Goal: Use online tool/utility: Utilize a website feature to perform a specific function

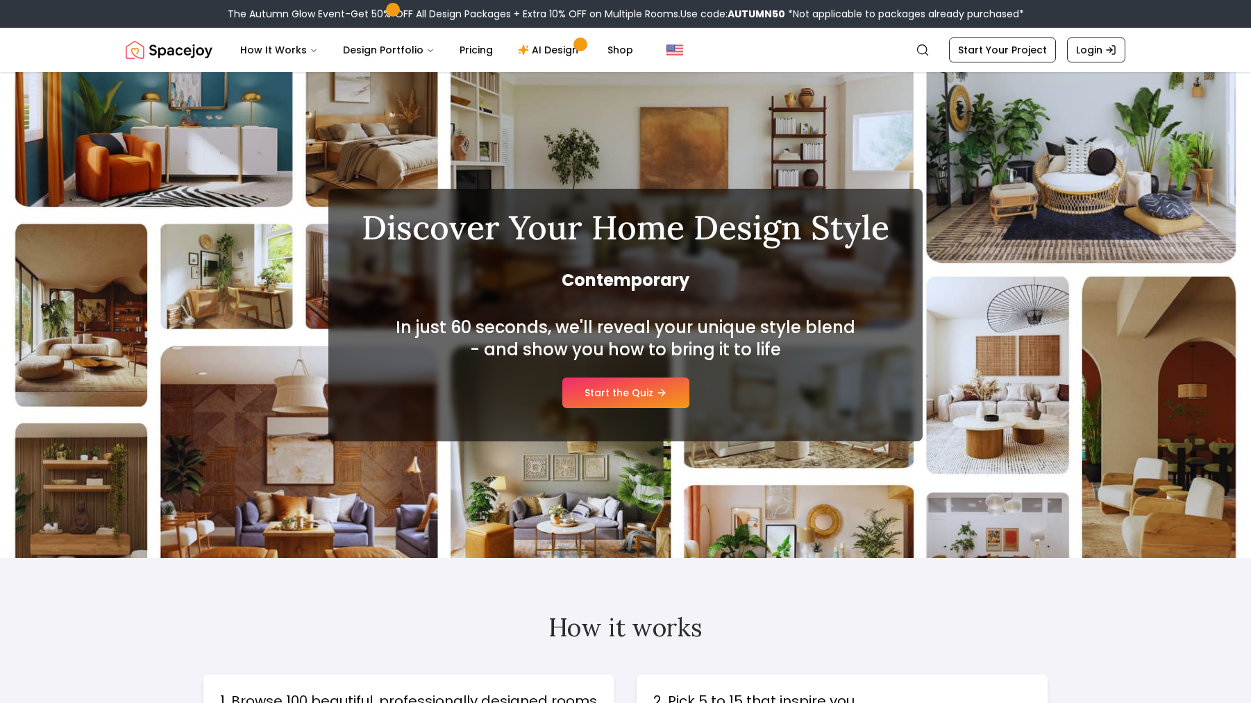
scroll to position [0, -2]
click at [621, 391] on link "Start the Quiz" at bounding box center [625, 393] width 127 height 31
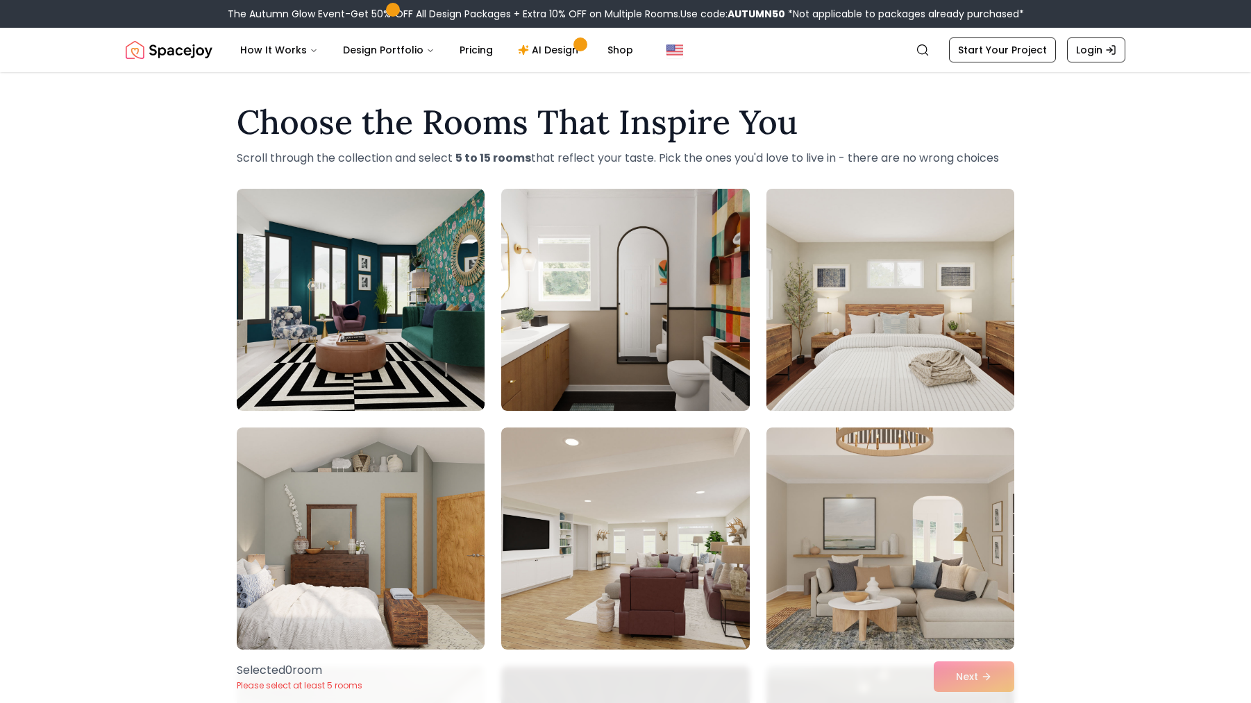
click at [947, 330] on img at bounding box center [890, 299] width 260 height 233
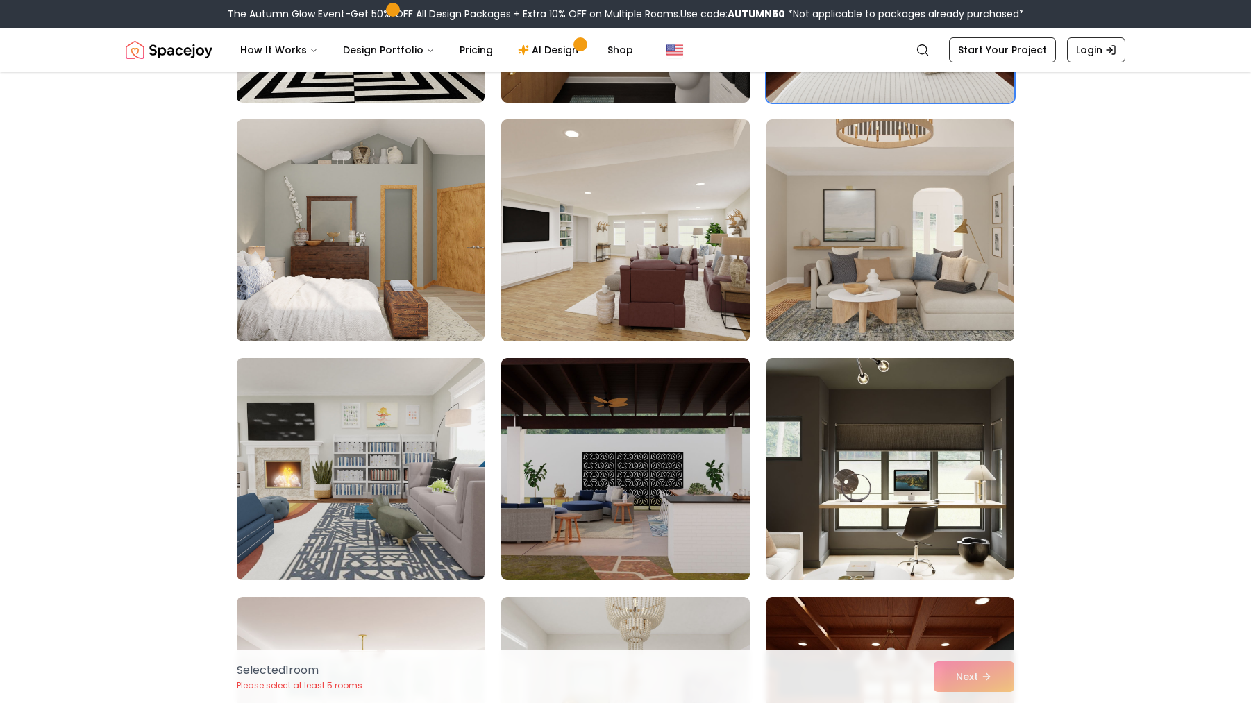
scroll to position [316, 0]
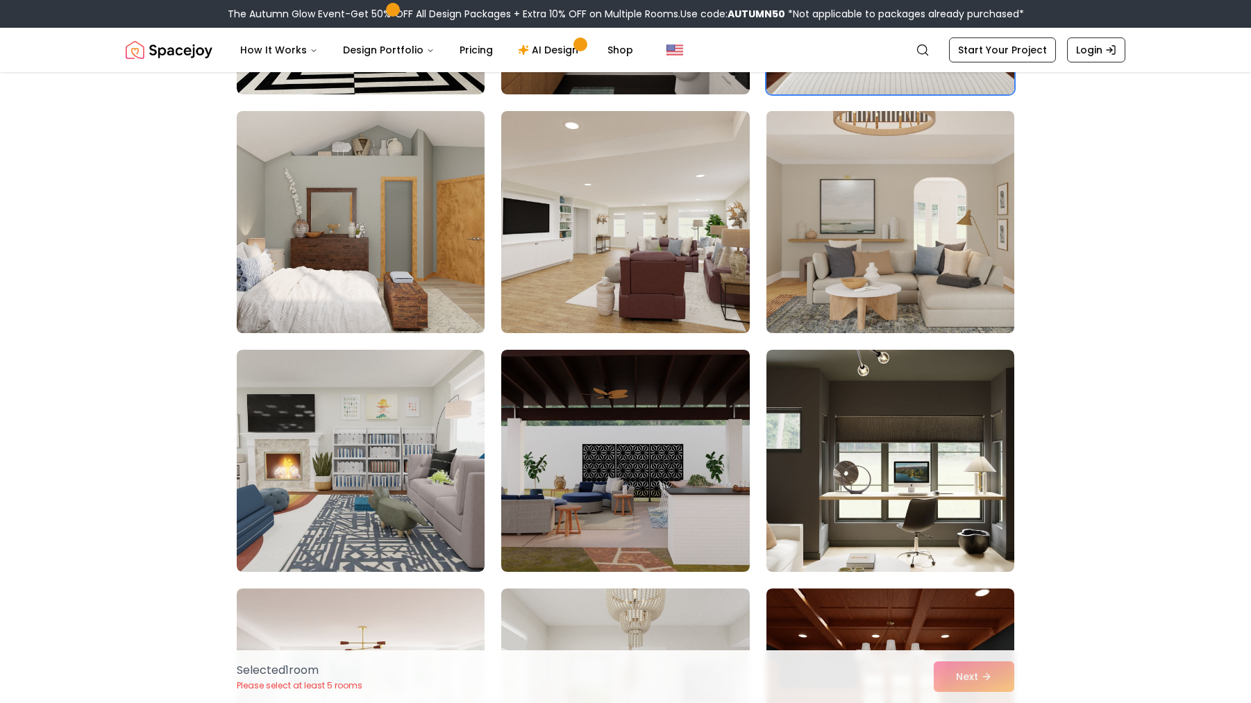
click at [854, 253] on img at bounding box center [890, 221] width 260 height 233
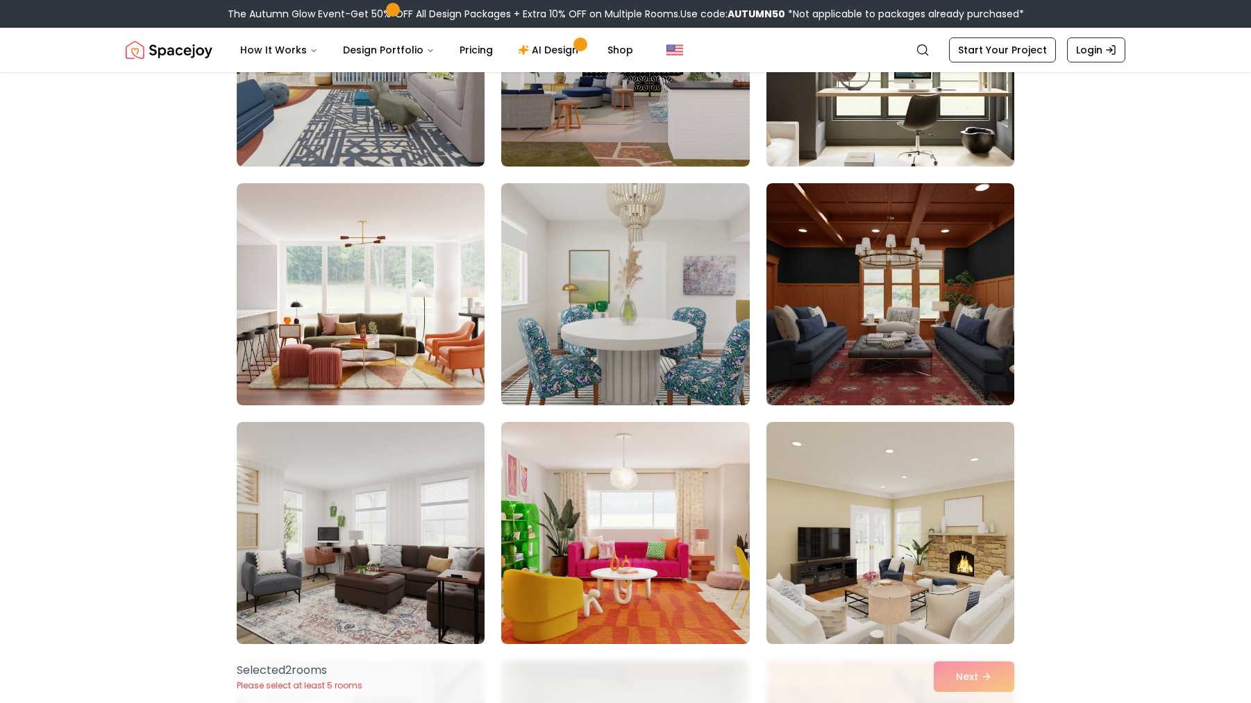
scroll to position [724, 0]
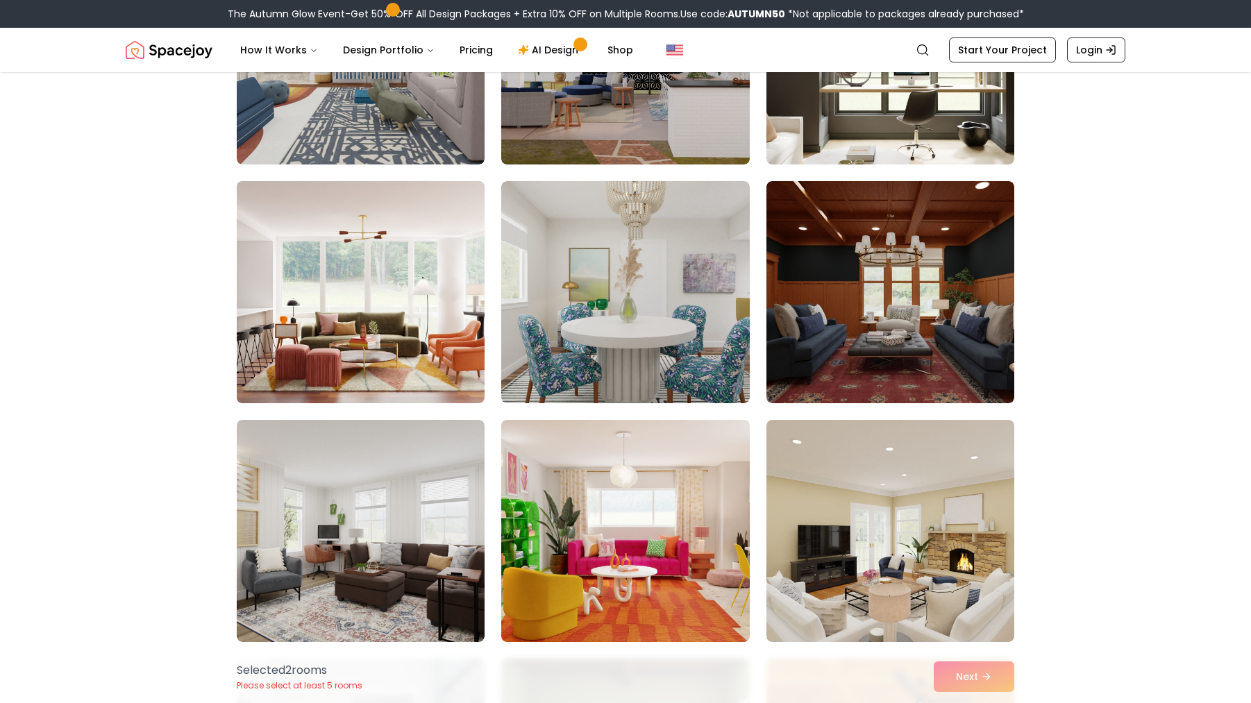
click at [334, 319] on img at bounding box center [360, 292] width 260 height 233
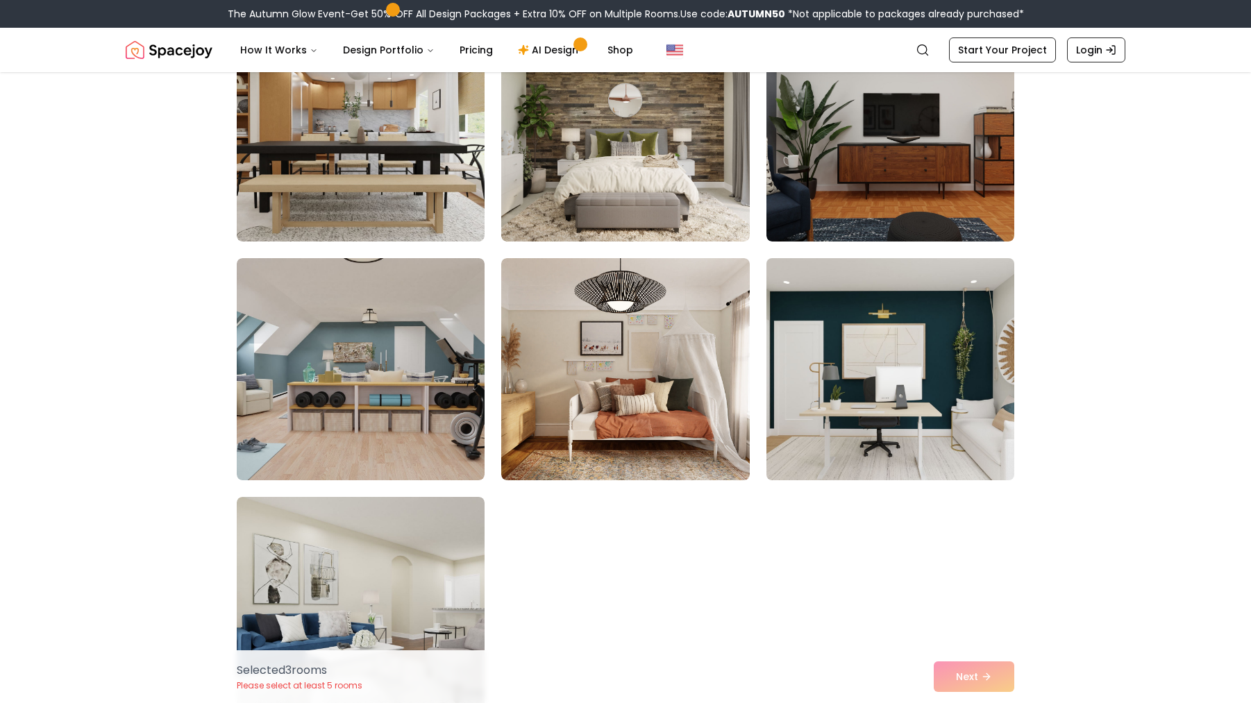
scroll to position [2797, 0]
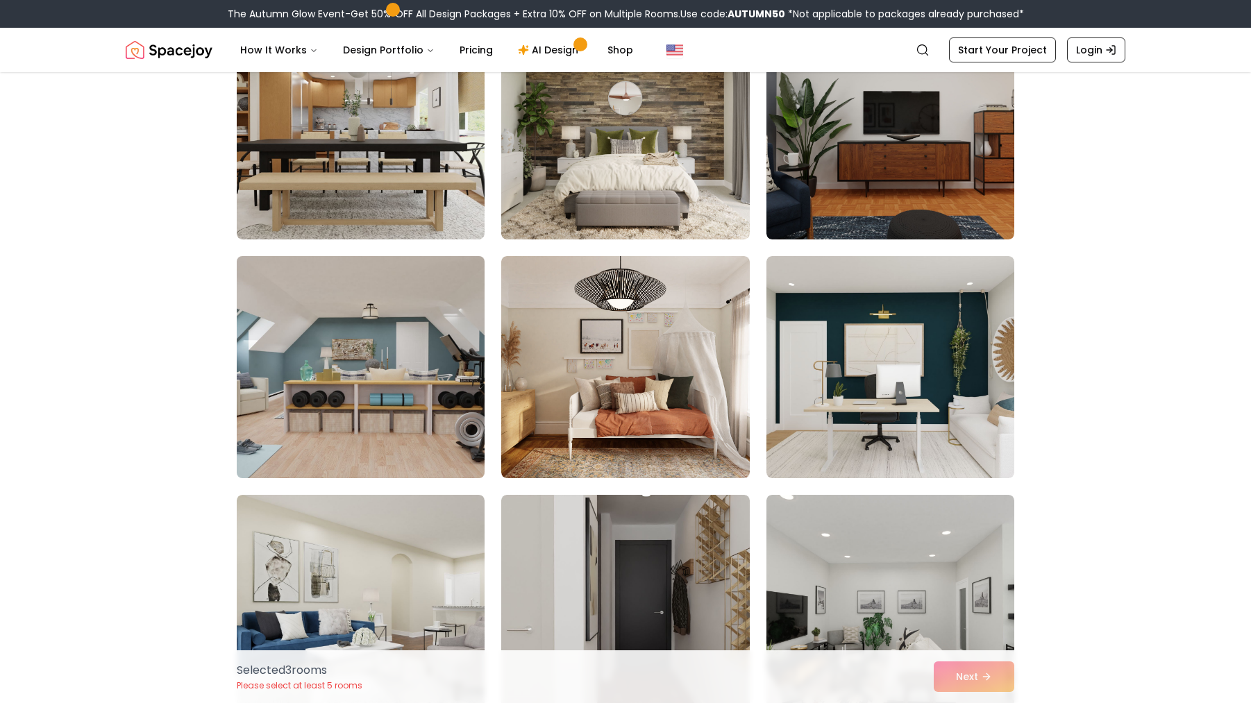
click at [342, 375] on img at bounding box center [360, 367] width 260 height 233
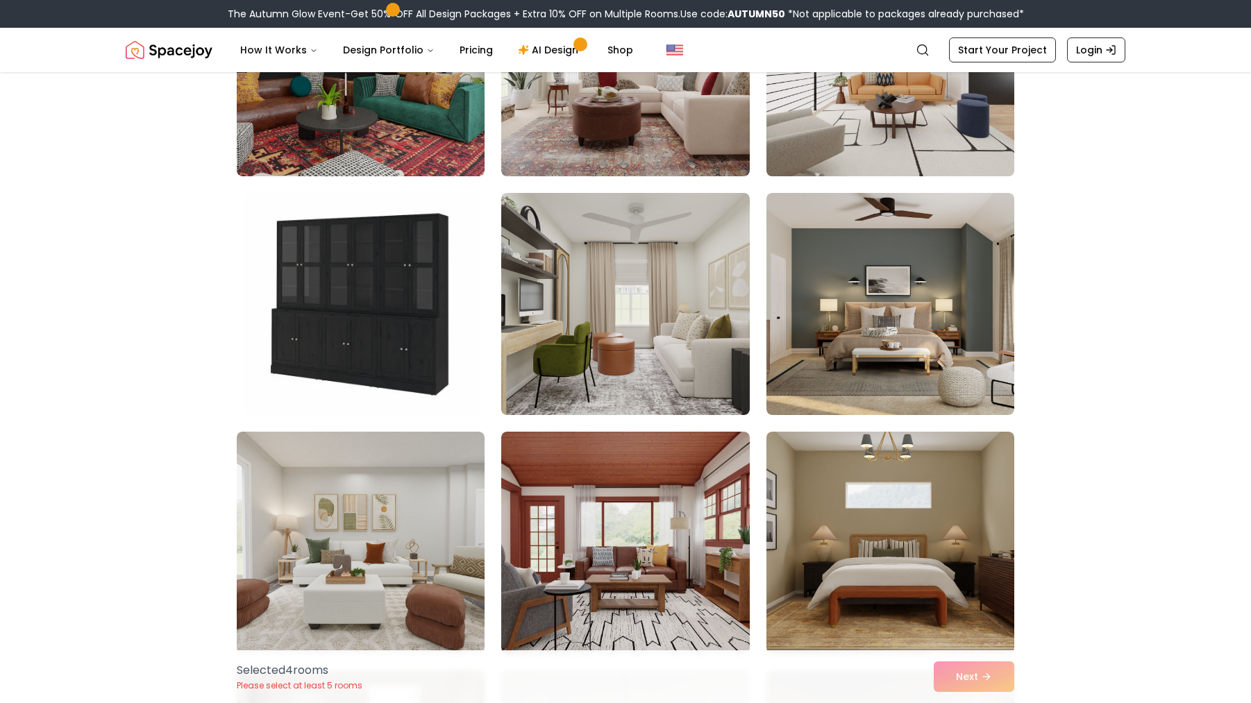
scroll to position [3818, 0]
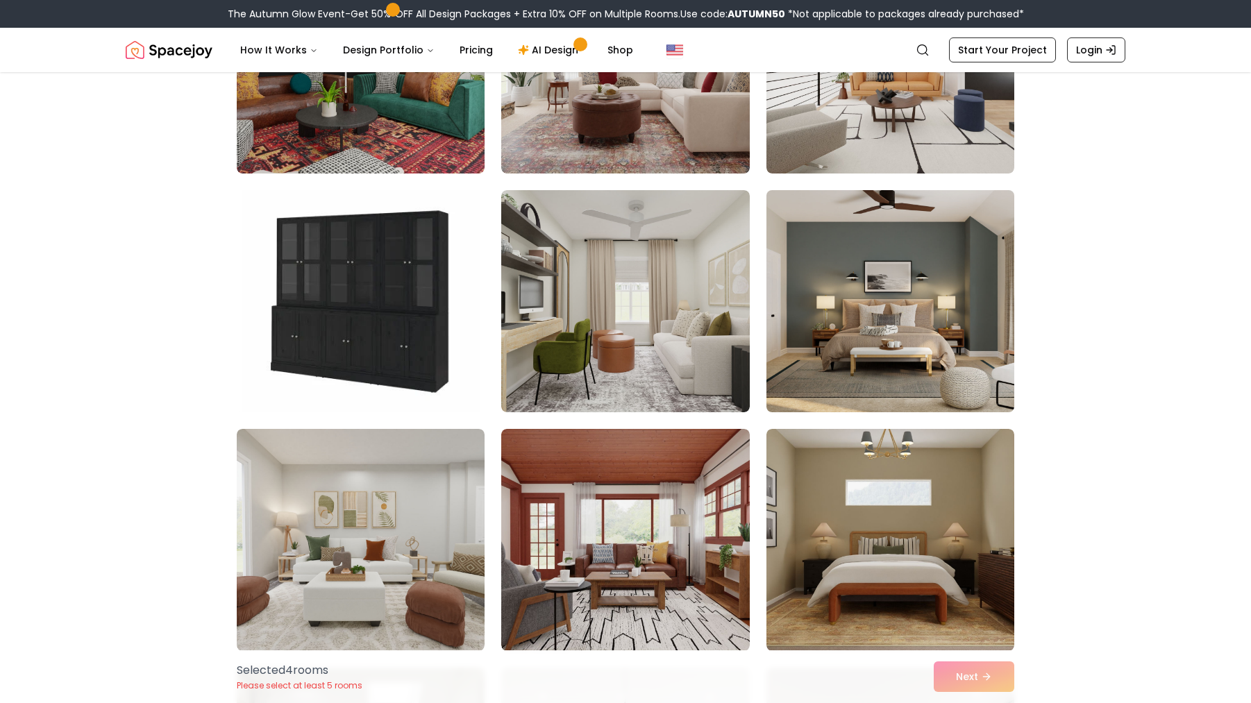
click at [910, 357] on img at bounding box center [890, 301] width 260 height 233
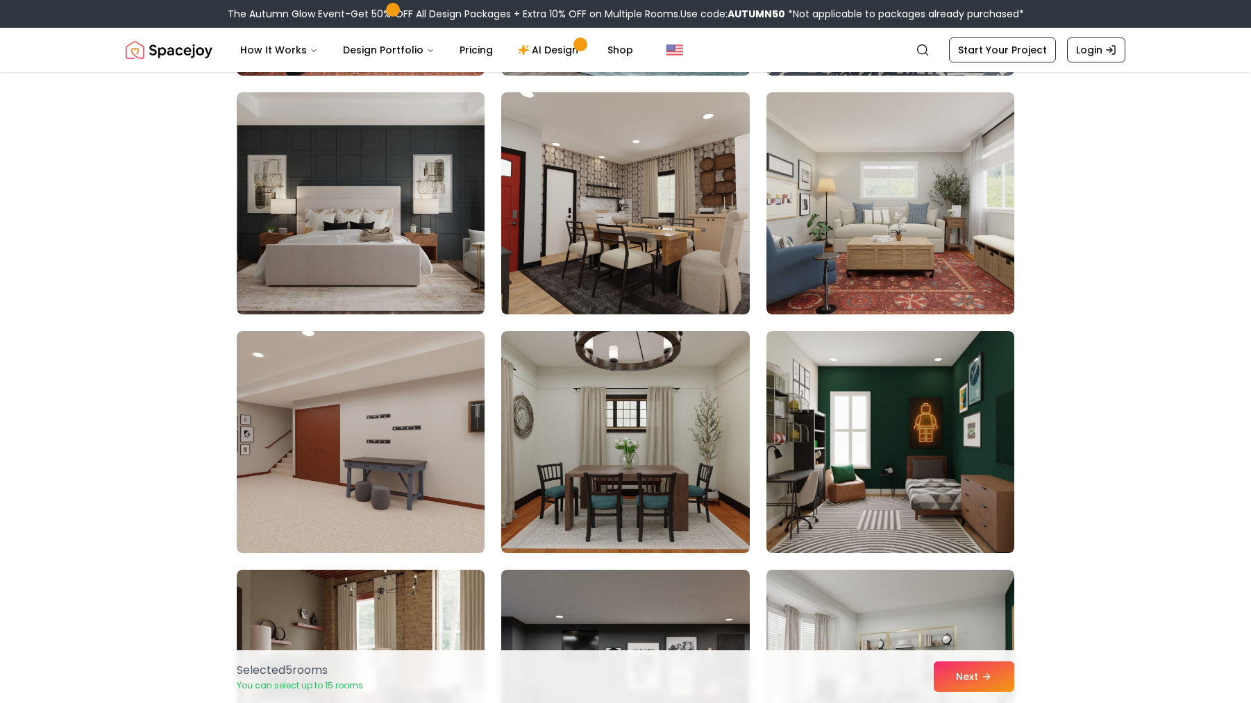
scroll to position [6552, 0]
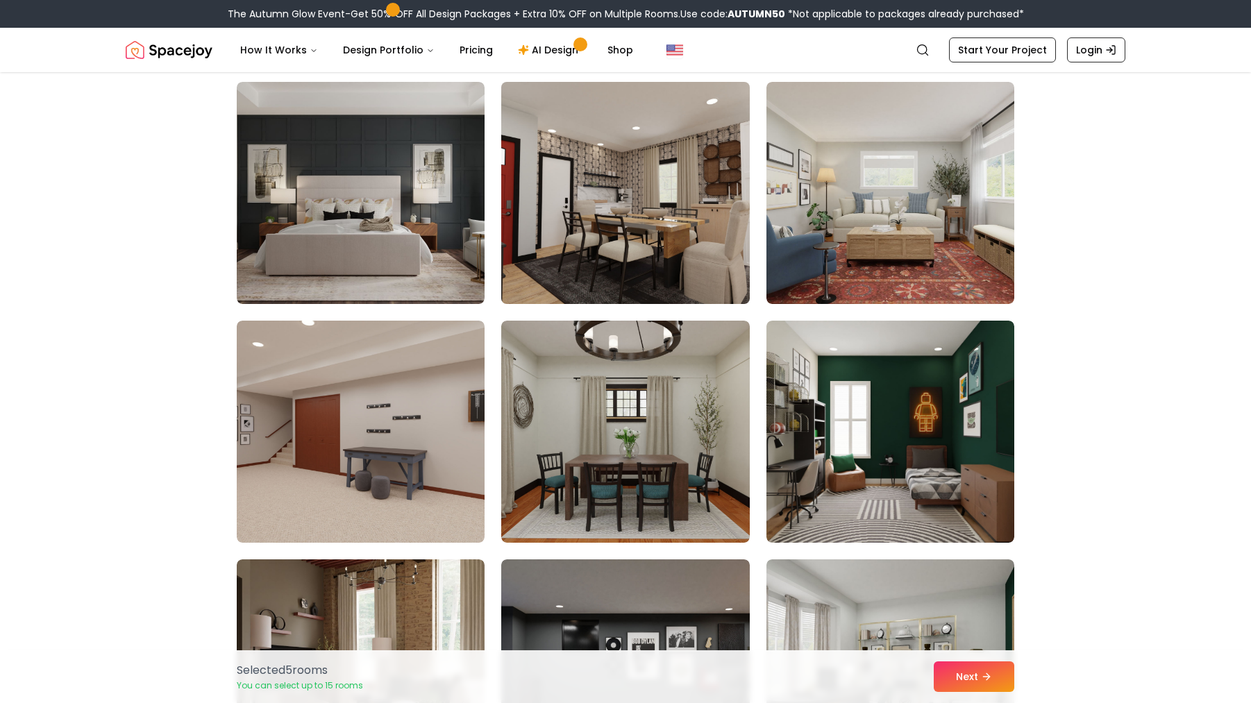
click at [636, 183] on img at bounding box center [625, 192] width 260 height 233
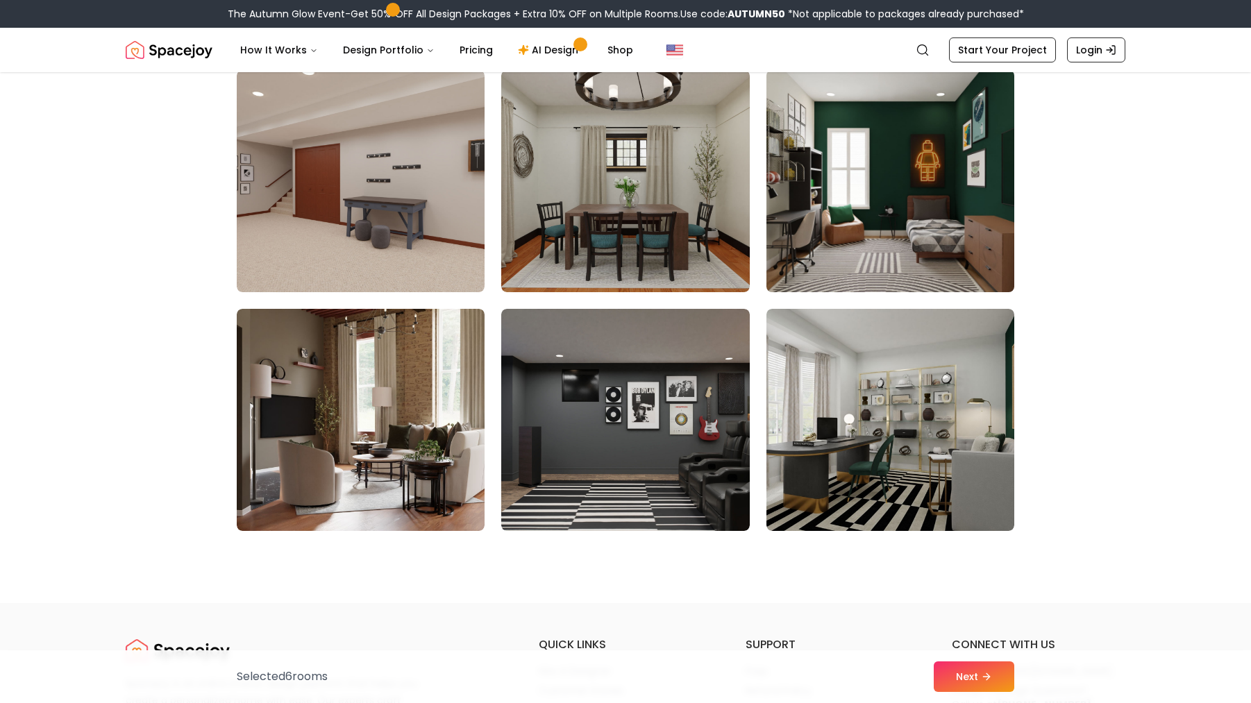
scroll to position [6950, 0]
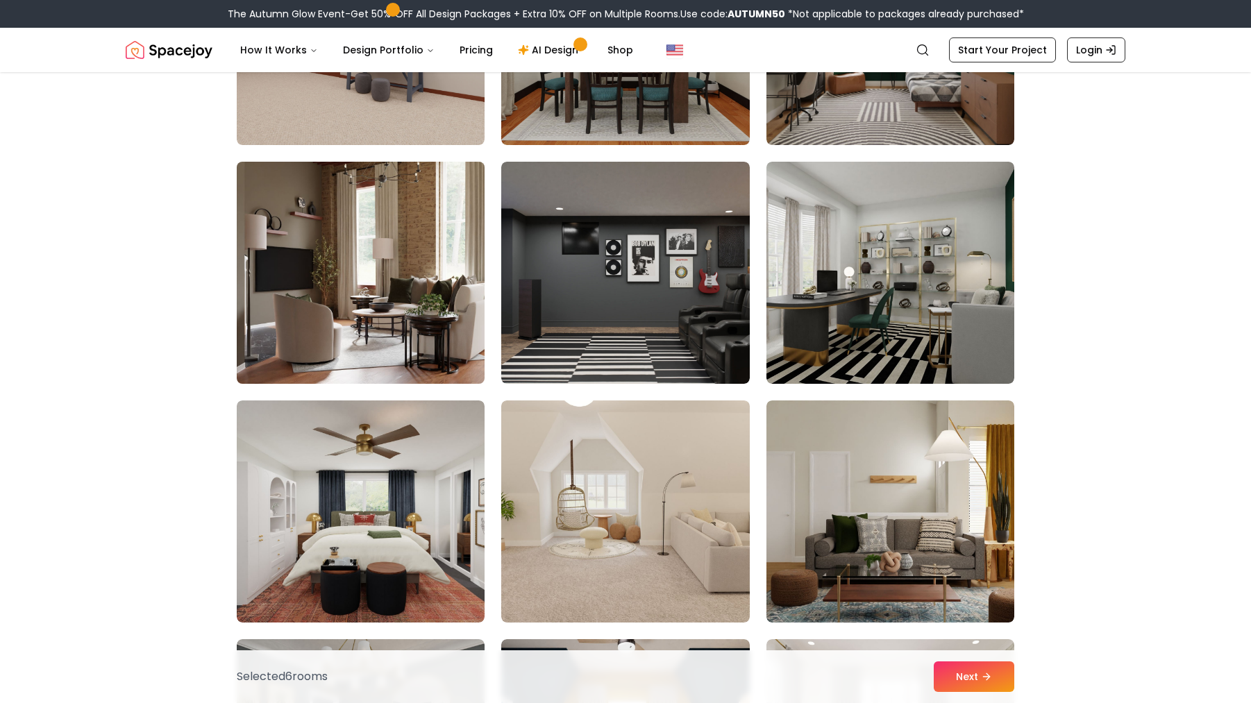
click at [384, 308] on img at bounding box center [360, 272] width 260 height 233
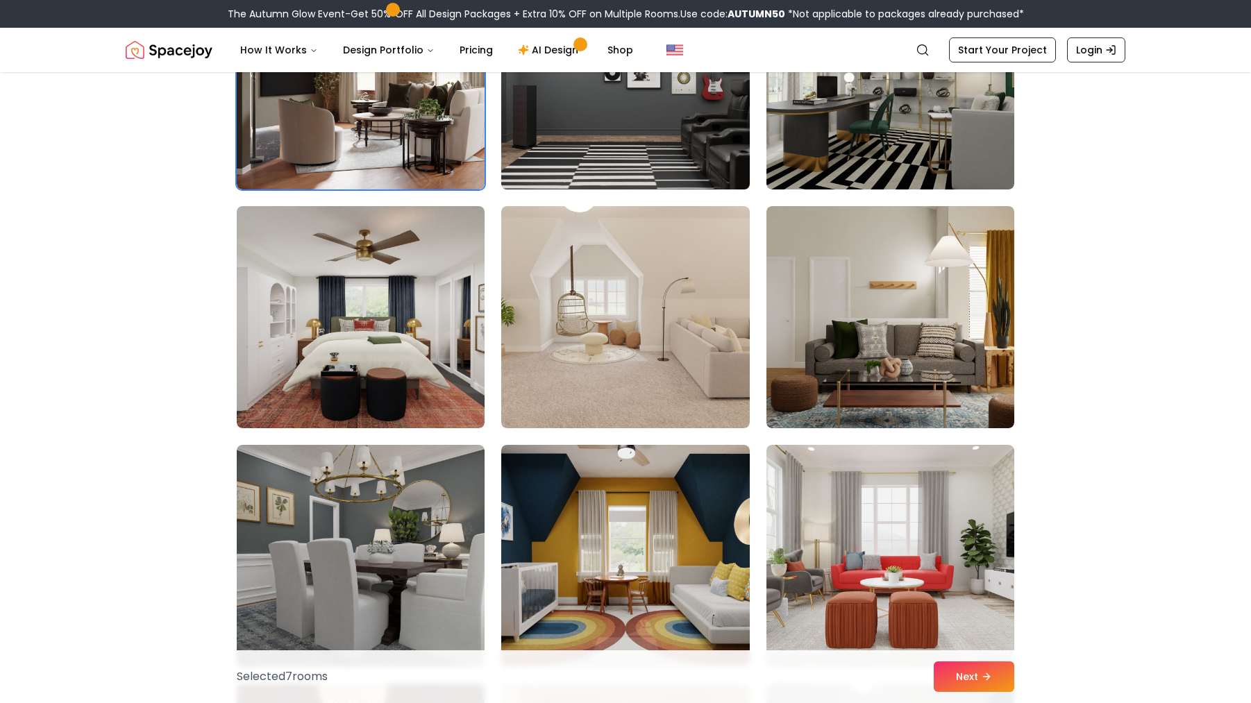
scroll to position [7153, 0]
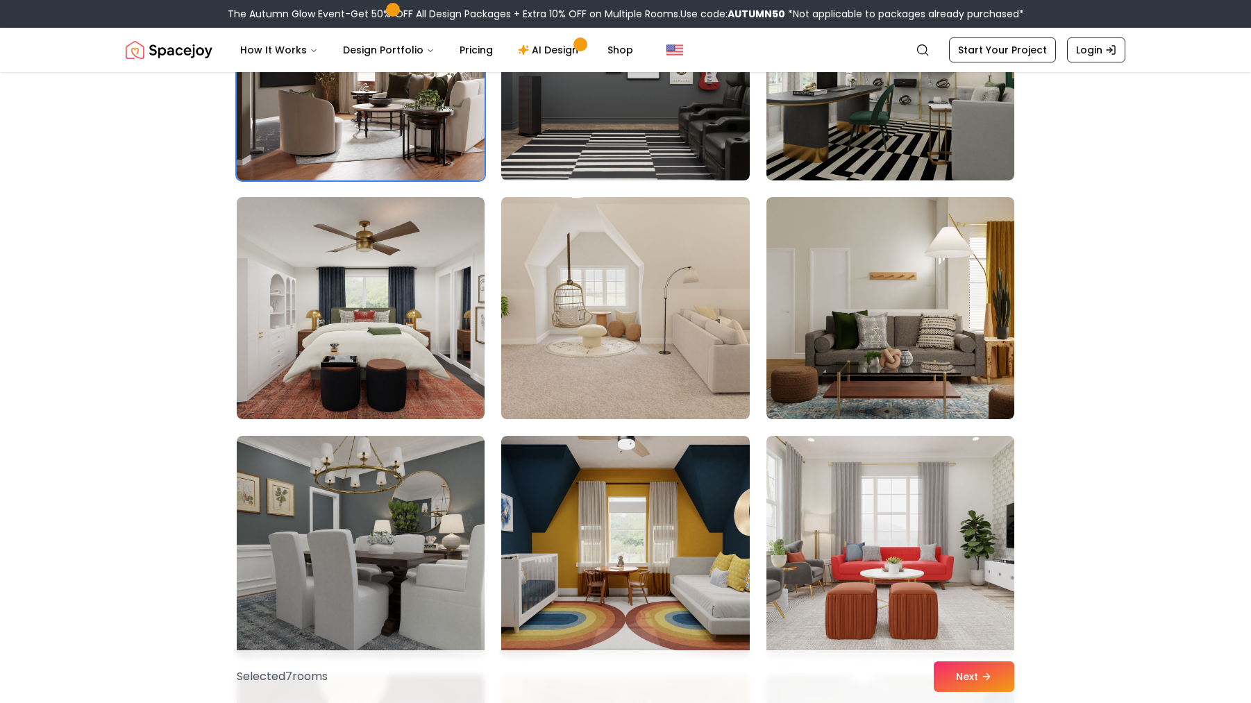
click at [686, 357] on img at bounding box center [625, 308] width 260 height 233
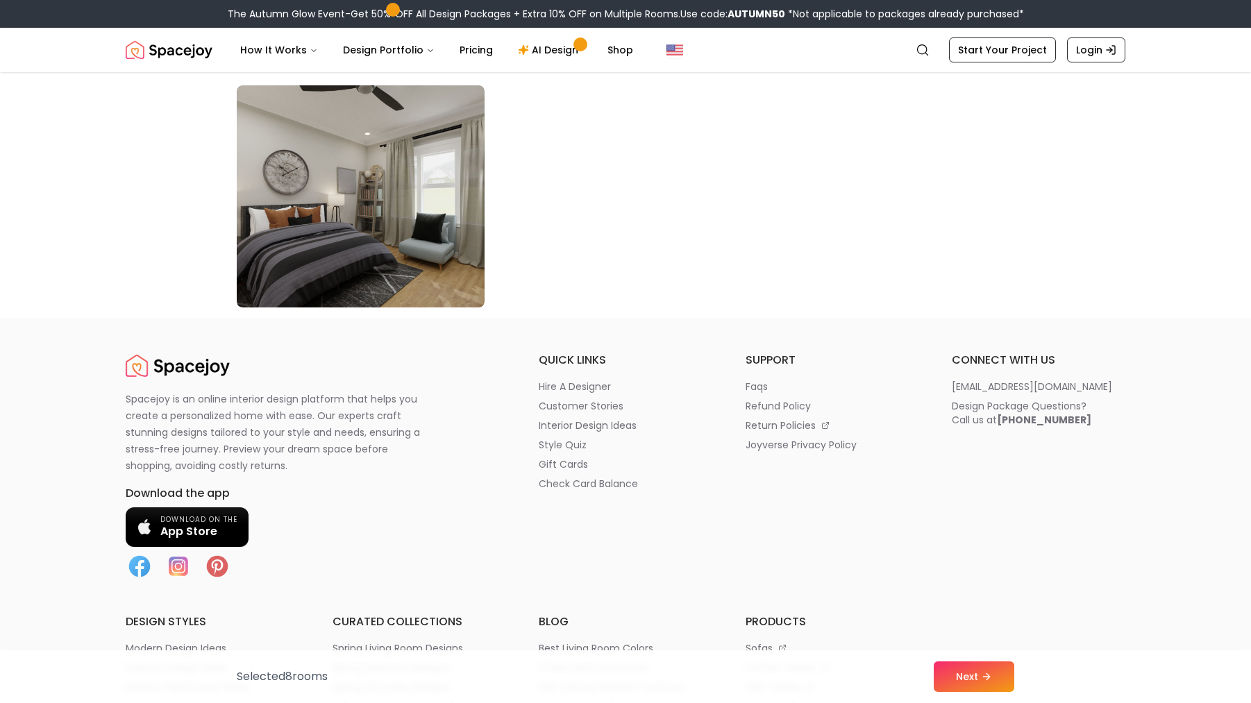
scroll to position [7986, 0]
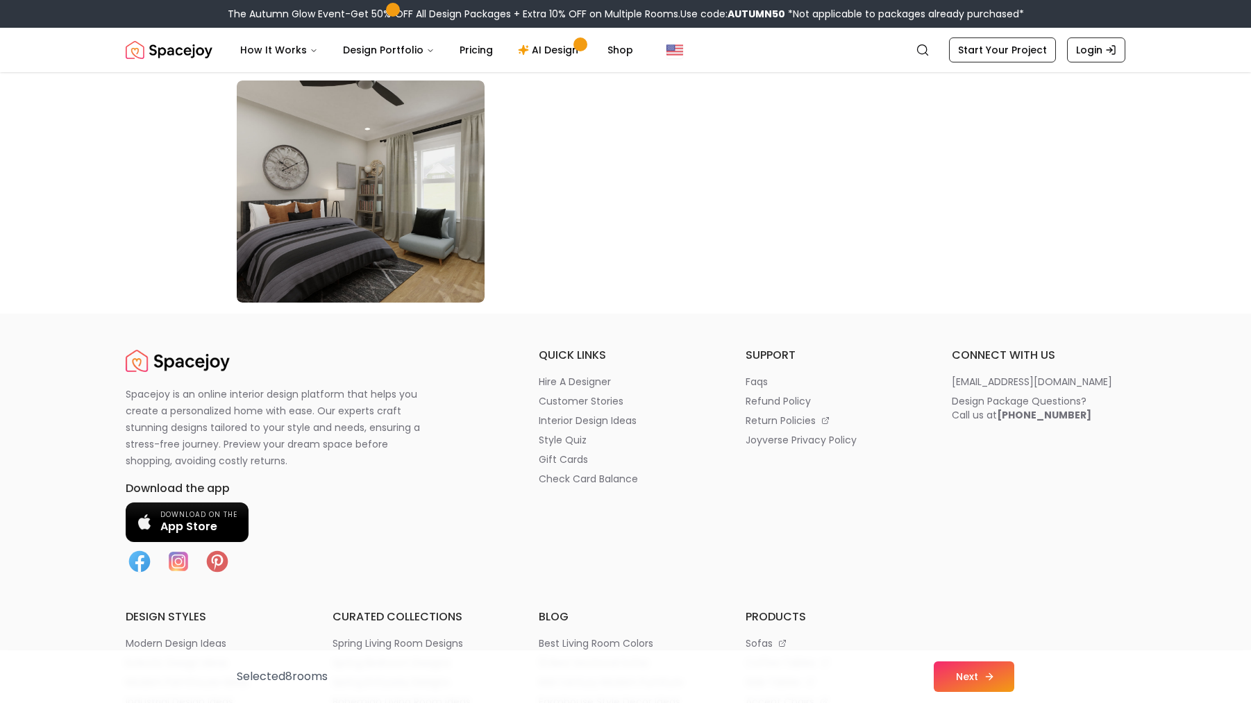
click at [976, 678] on button "Next" at bounding box center [973, 676] width 81 height 31
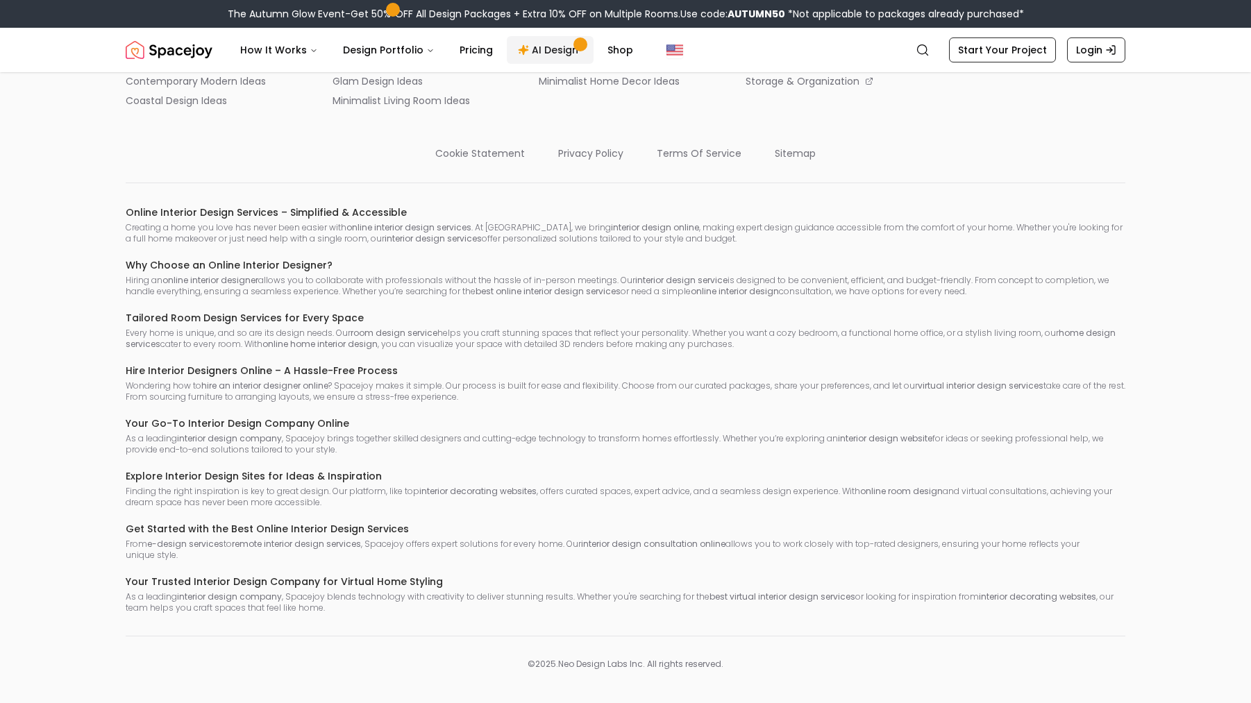
scroll to position [2935, 0]
